Goal: Task Accomplishment & Management: Use online tool/utility

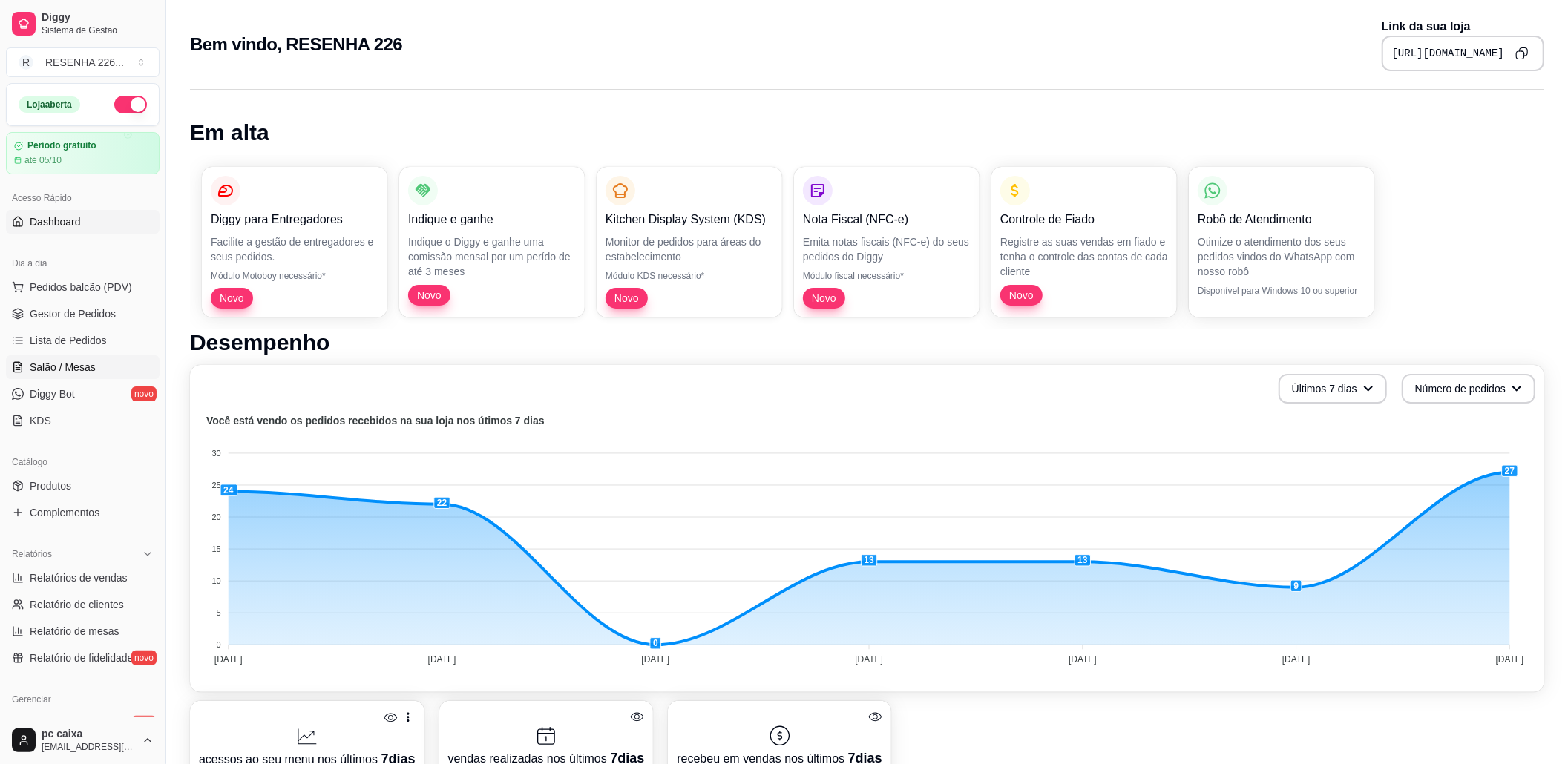
click at [28, 356] on link "Salão / Mesas" at bounding box center [83, 367] width 154 height 24
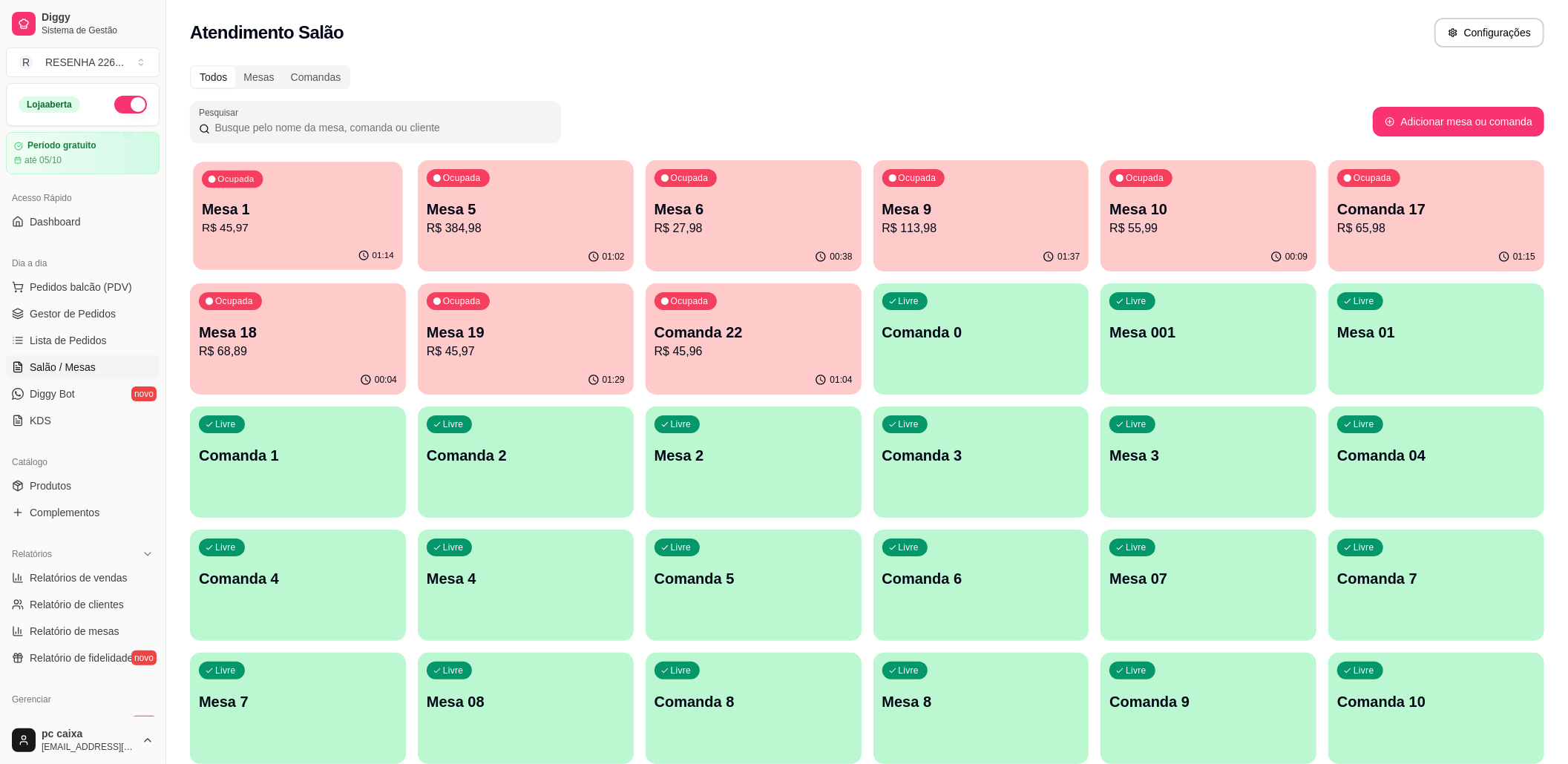
click at [280, 203] on p "Mesa 1" at bounding box center [298, 209] width 192 height 20
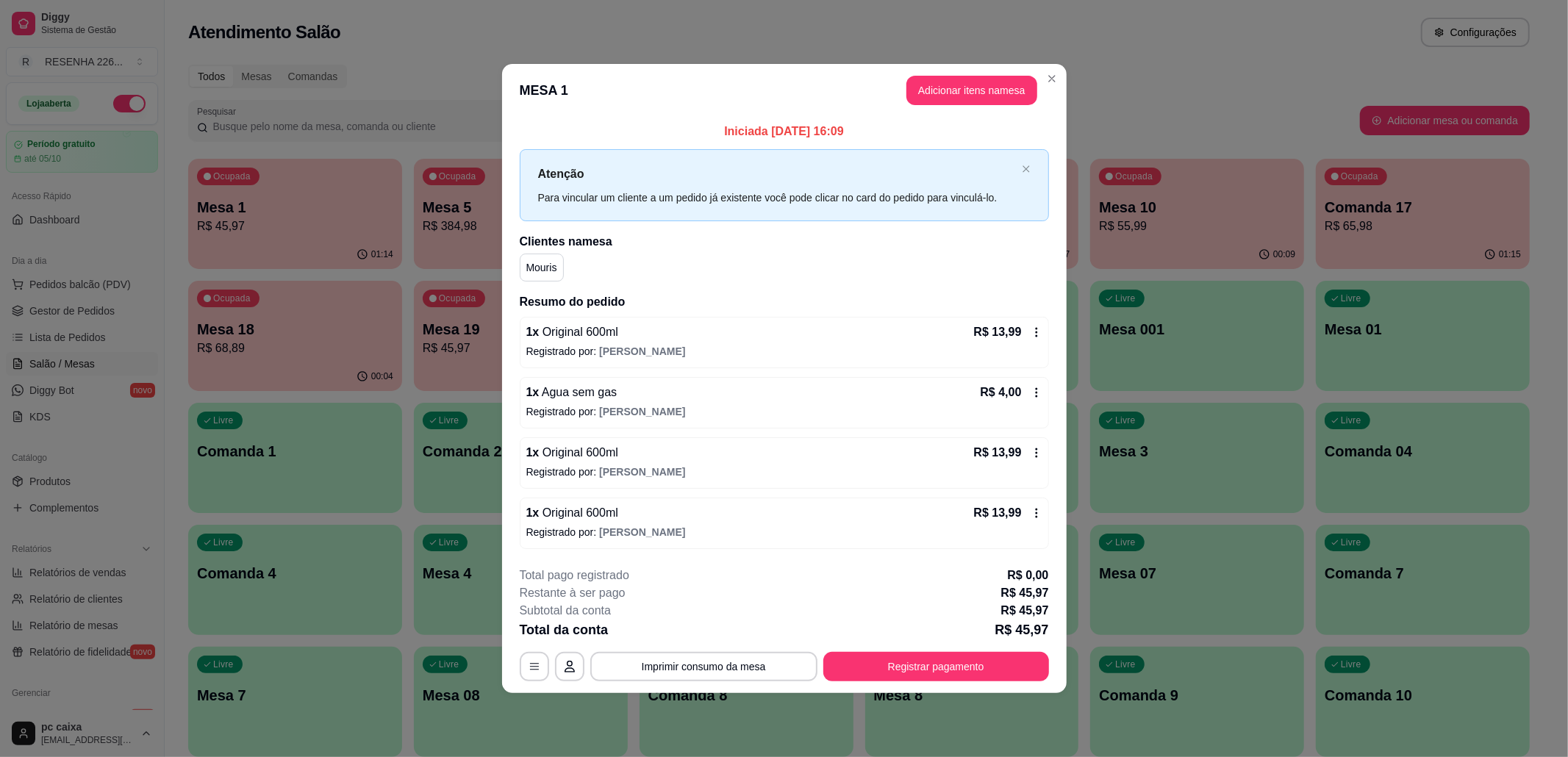
click at [930, 654] on button "Registrar pagamento" at bounding box center [936, 666] width 225 height 30
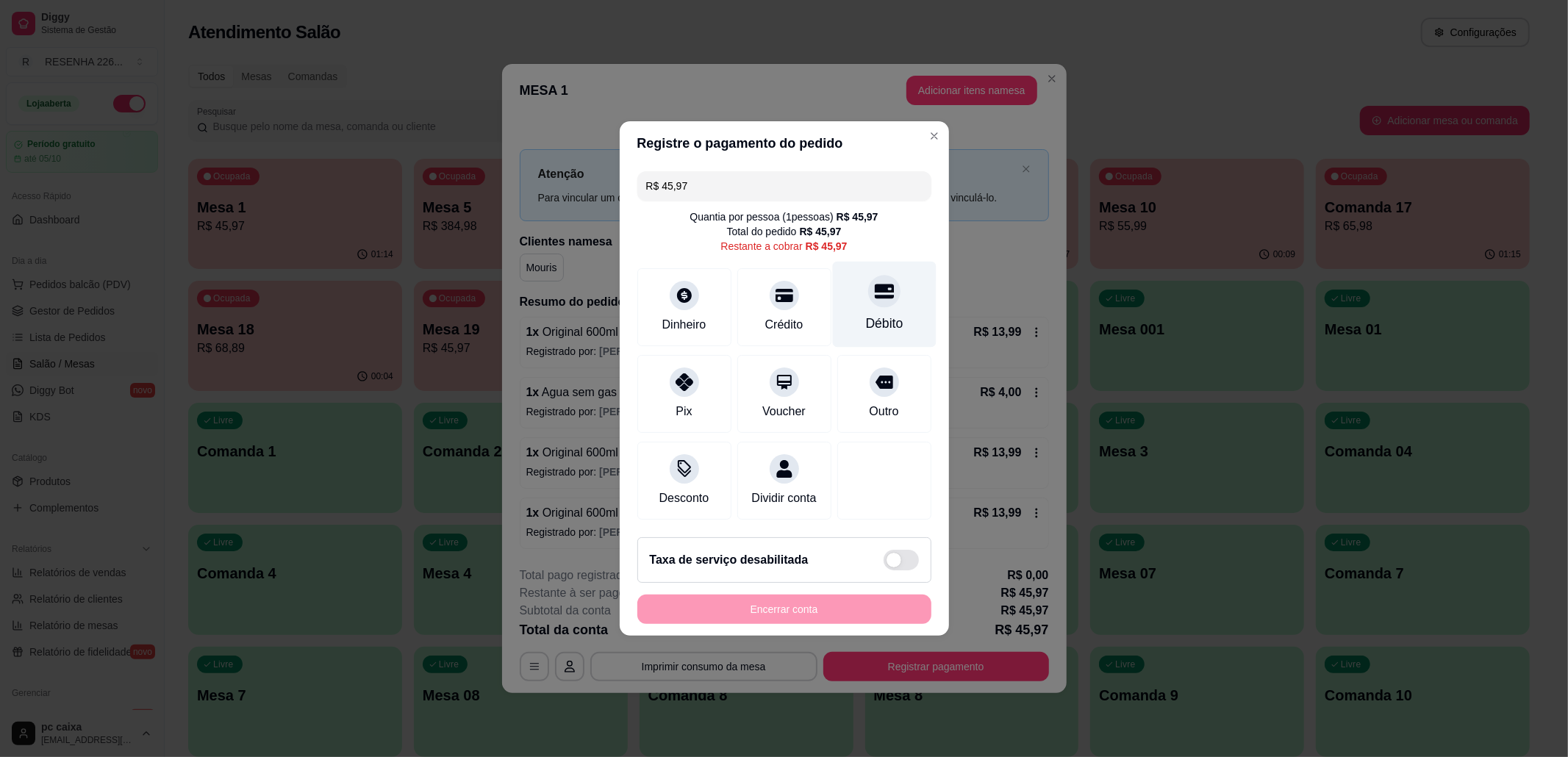
click at [851, 292] on div "Débito" at bounding box center [884, 305] width 103 height 86
type input "R$ 0,00"
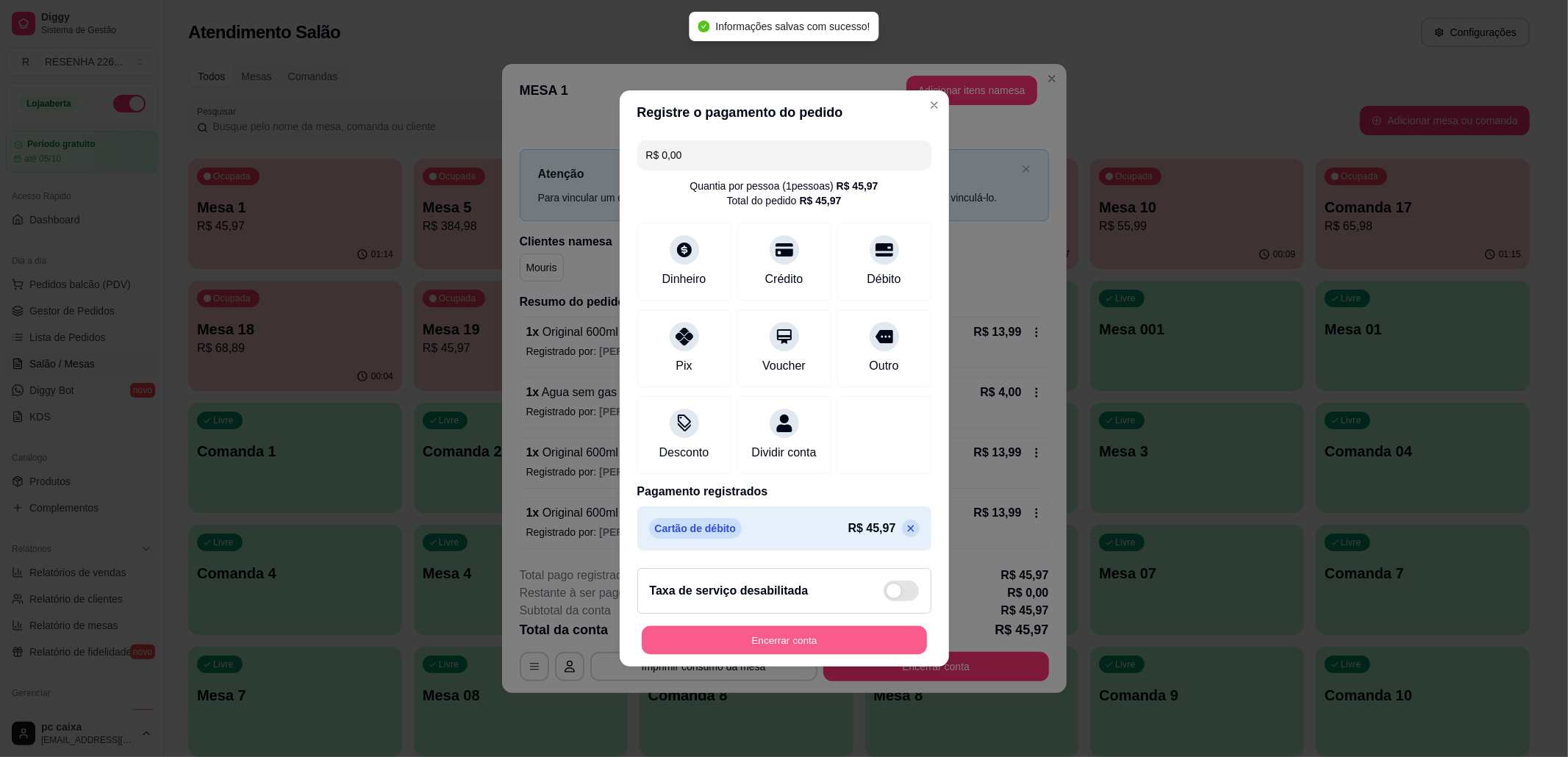
click at [766, 640] on button "Encerrar conta" at bounding box center [784, 640] width 285 height 29
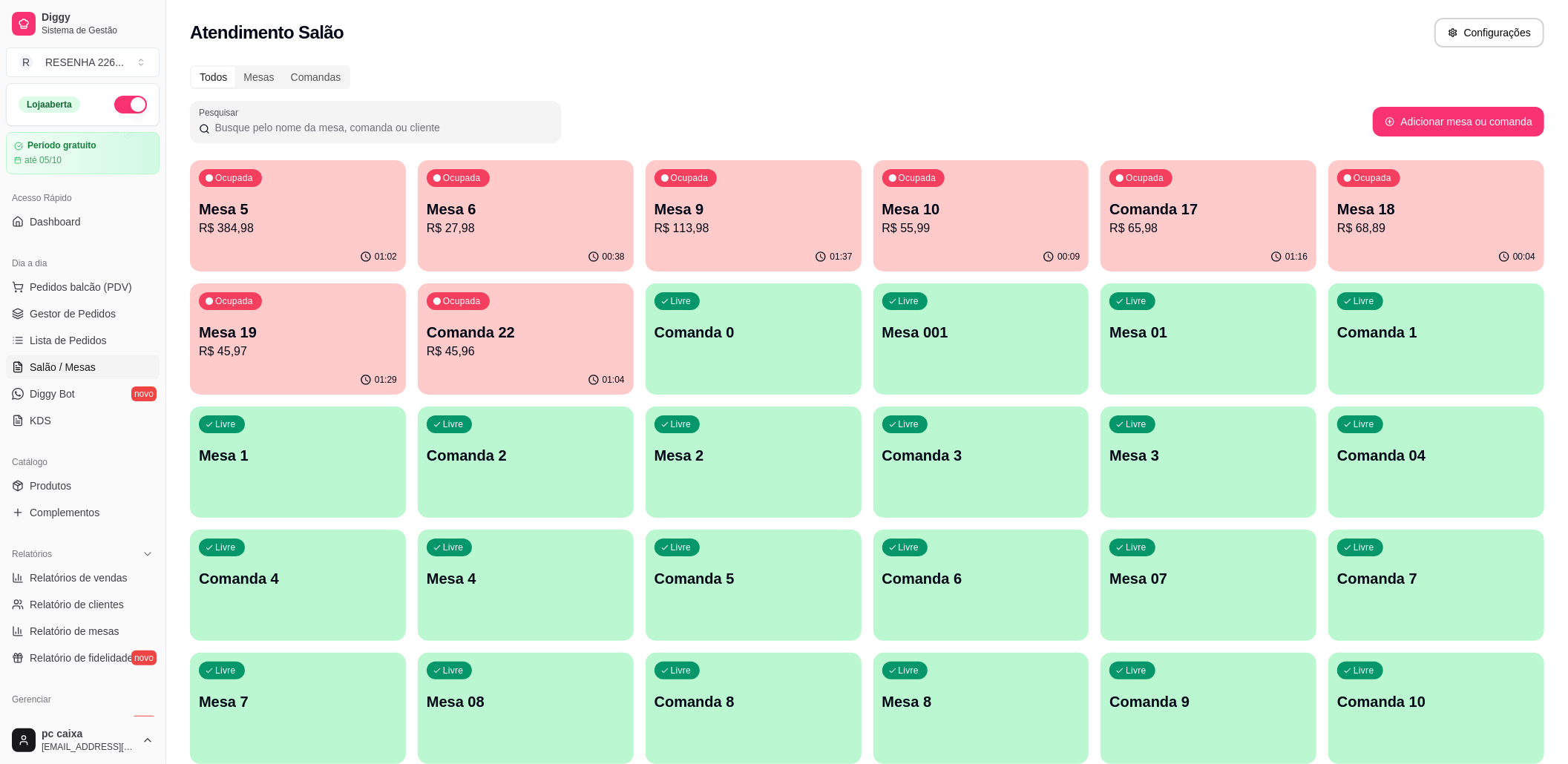
click at [282, 344] on p "R$ 45,97" at bounding box center [298, 352] width 198 height 18
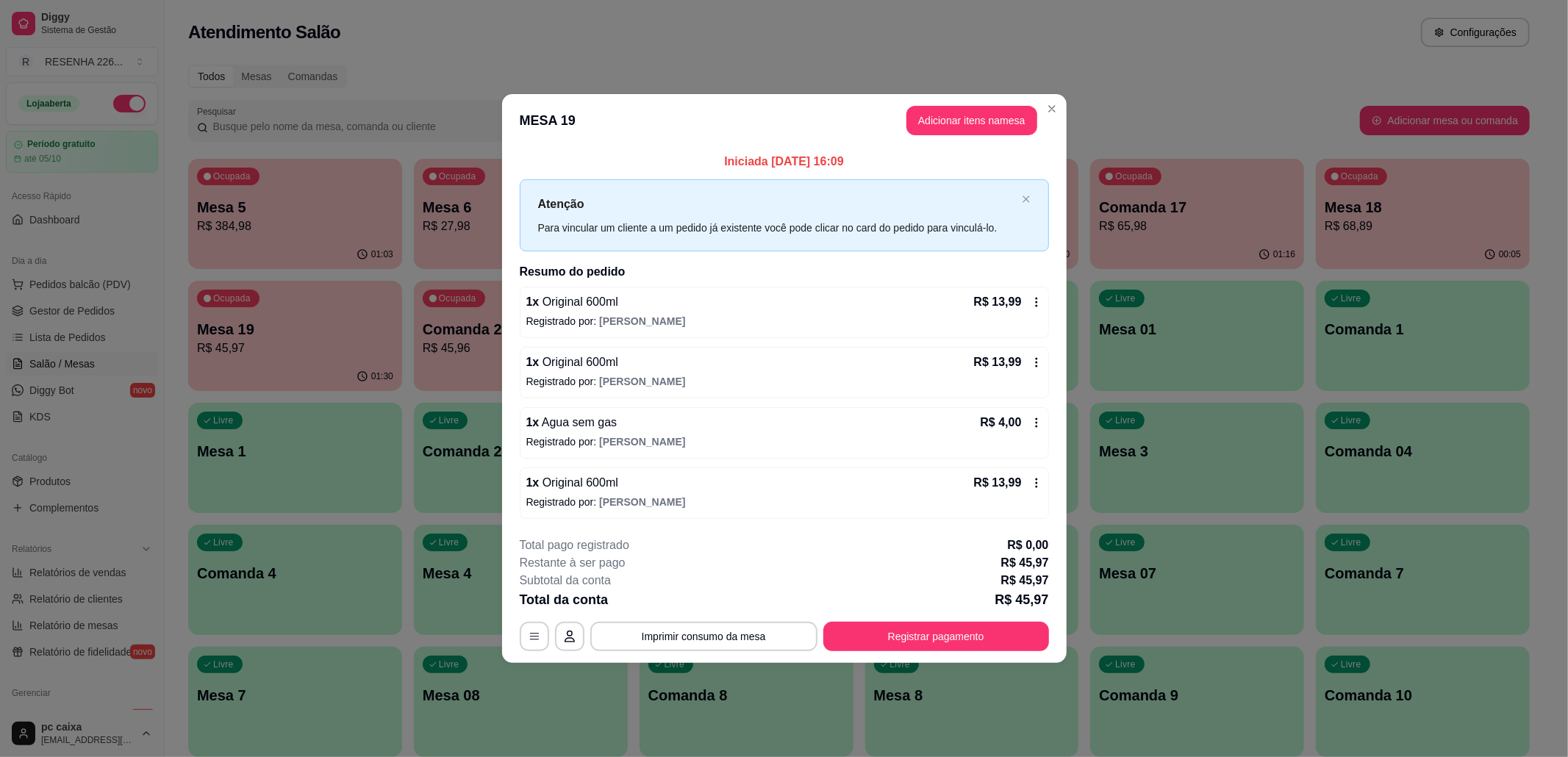
click at [1021, 198] on div "Atenção Para vincular um cliente a um pedido já existente você pode clicar no c…" at bounding box center [784, 215] width 529 height 71
click at [1029, 197] on div "Atenção Para vincular um cliente a um pedido já existente você pode clicar no c…" at bounding box center [784, 215] width 529 height 71
click at [929, 640] on button "Registrar pagamento" at bounding box center [936, 636] width 219 height 29
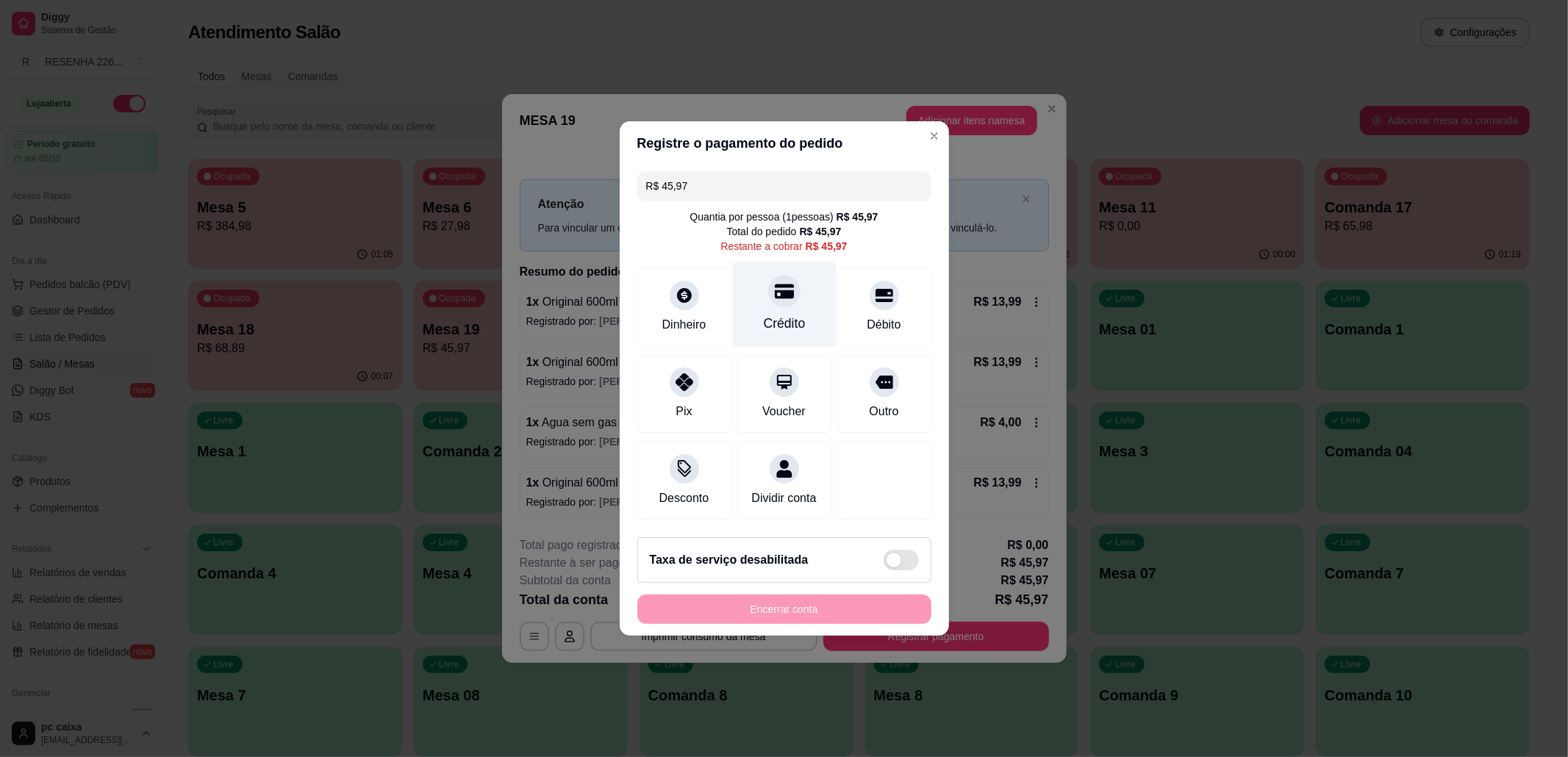
click at [809, 309] on div "Crédito" at bounding box center [783, 305] width 103 height 86
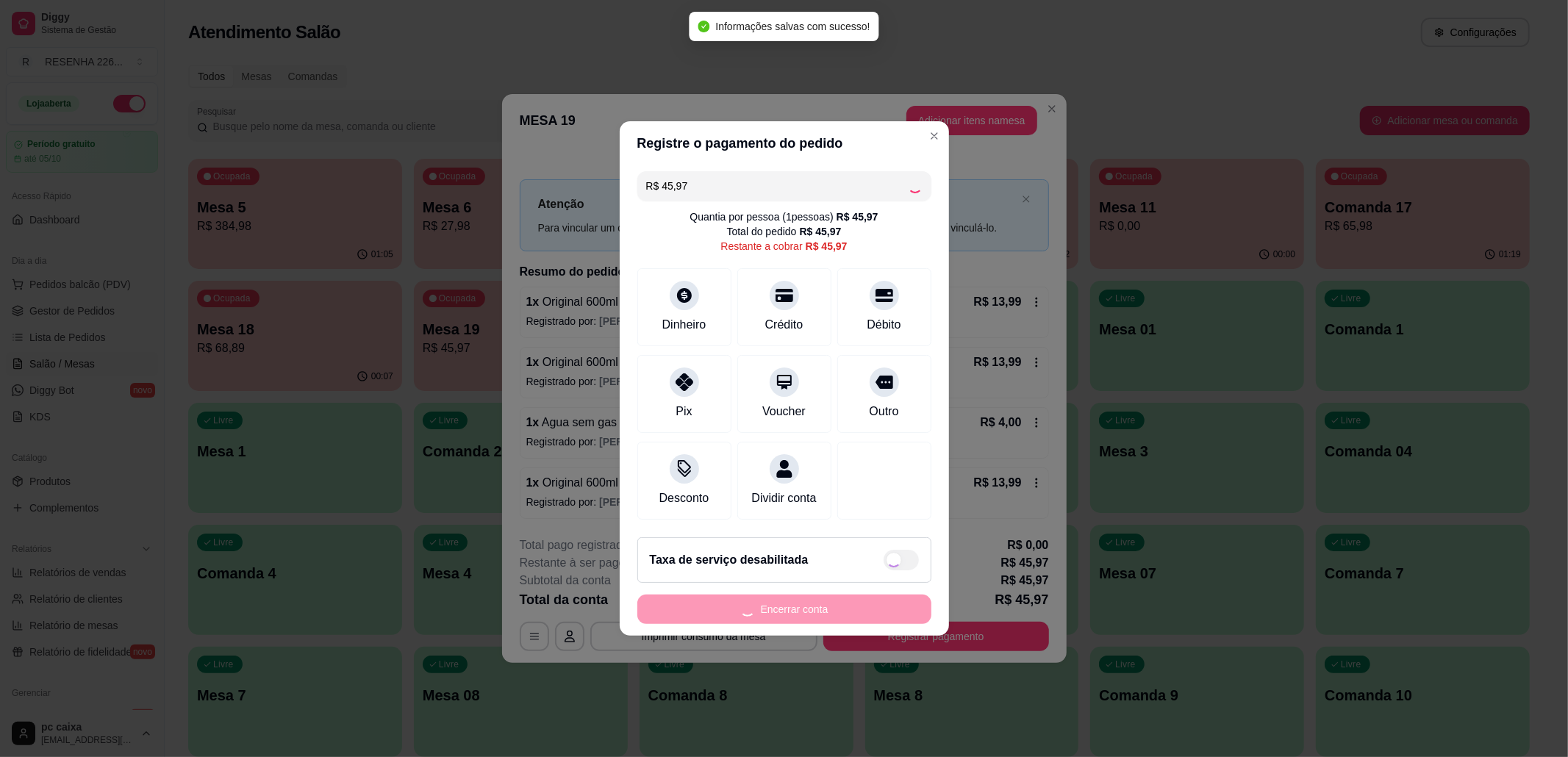
type input "R$ 0,00"
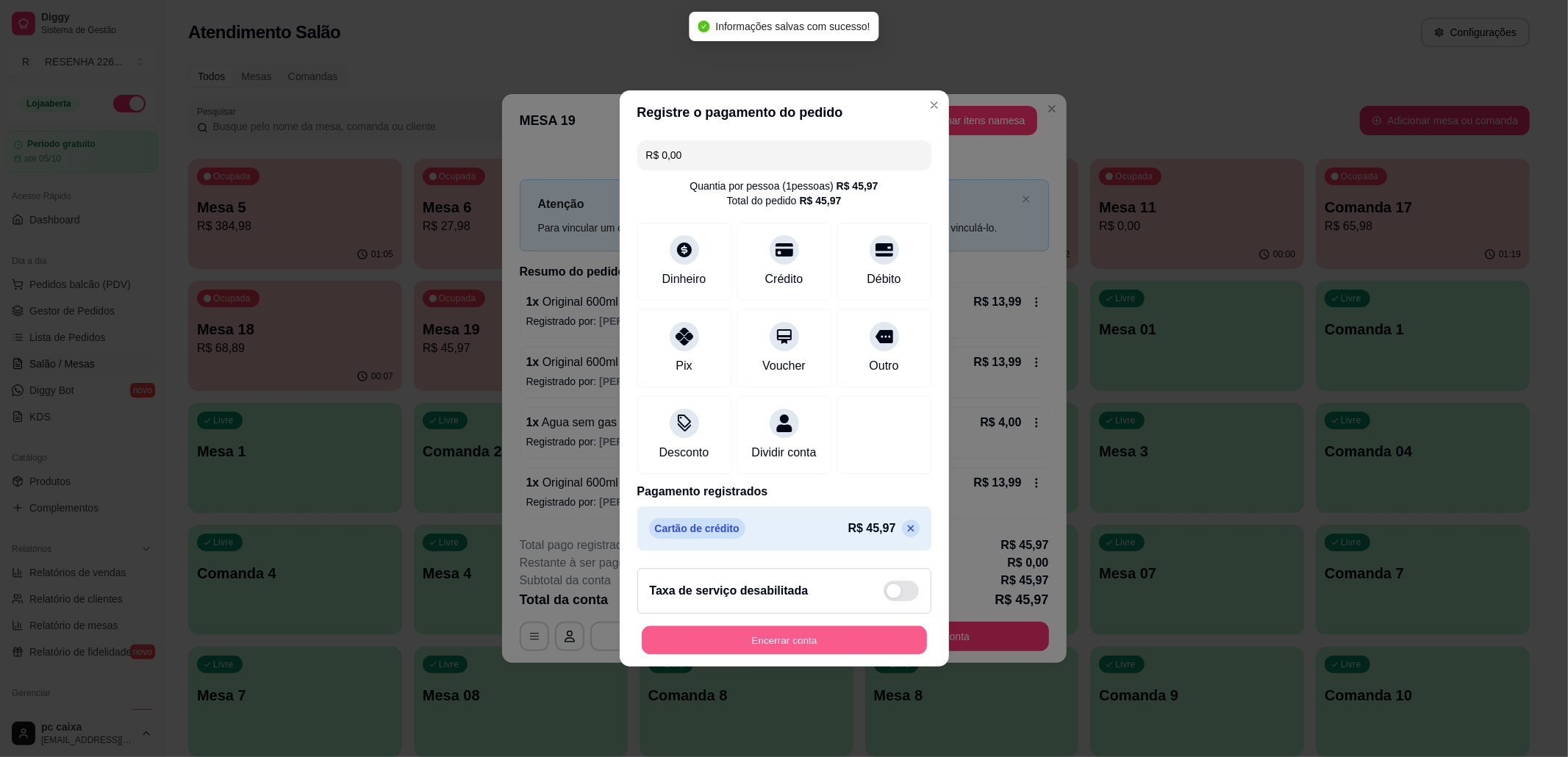
click at [785, 648] on button "Encerrar conta" at bounding box center [784, 640] width 285 height 29
